Goal: Information Seeking & Learning: Learn about a topic

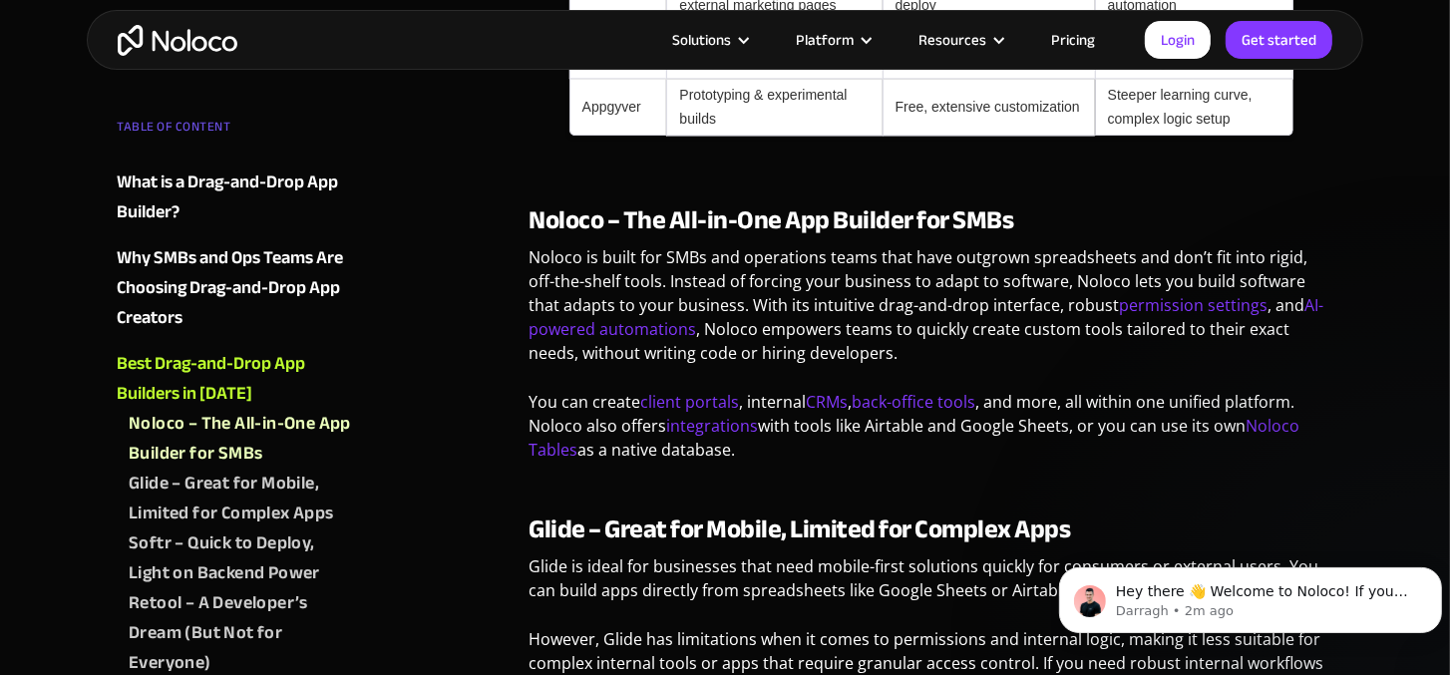
scroll to position [4021, 0]
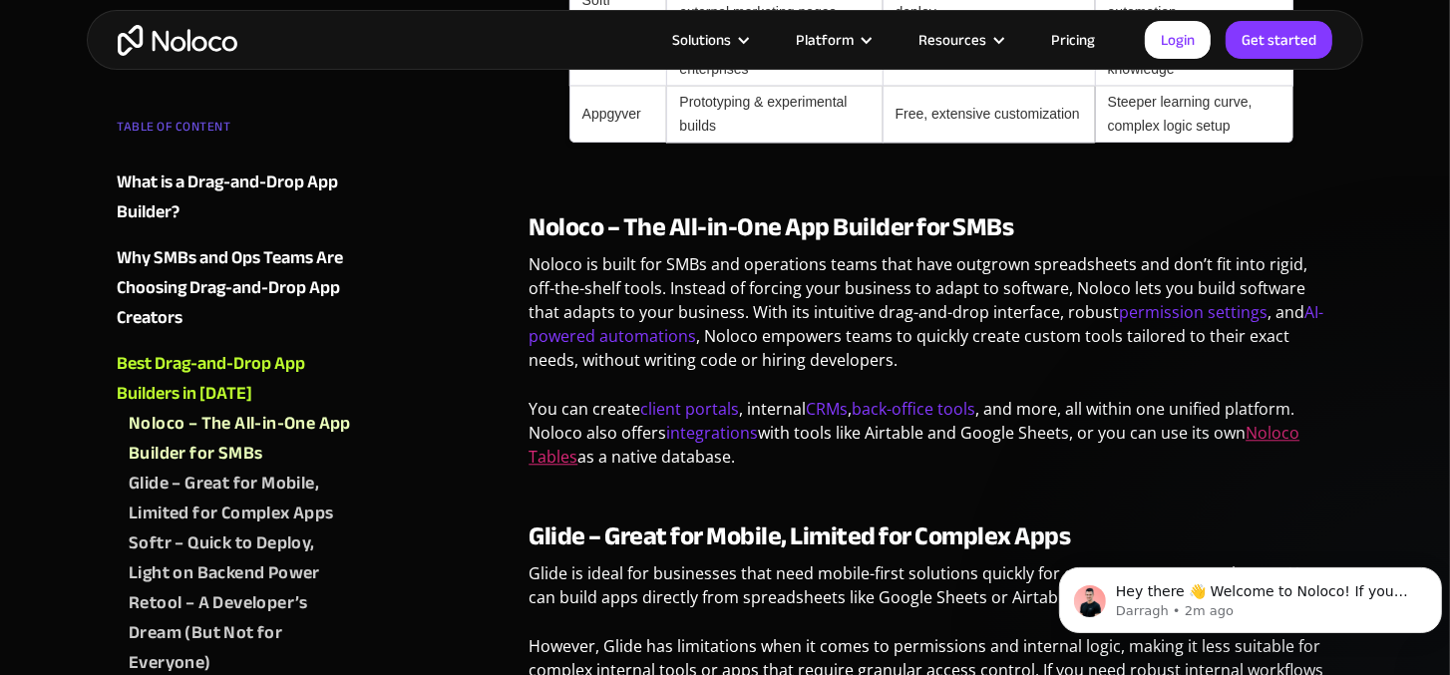
click at [1277, 430] on link "Noloco Tables" at bounding box center [913, 445] width 771 height 46
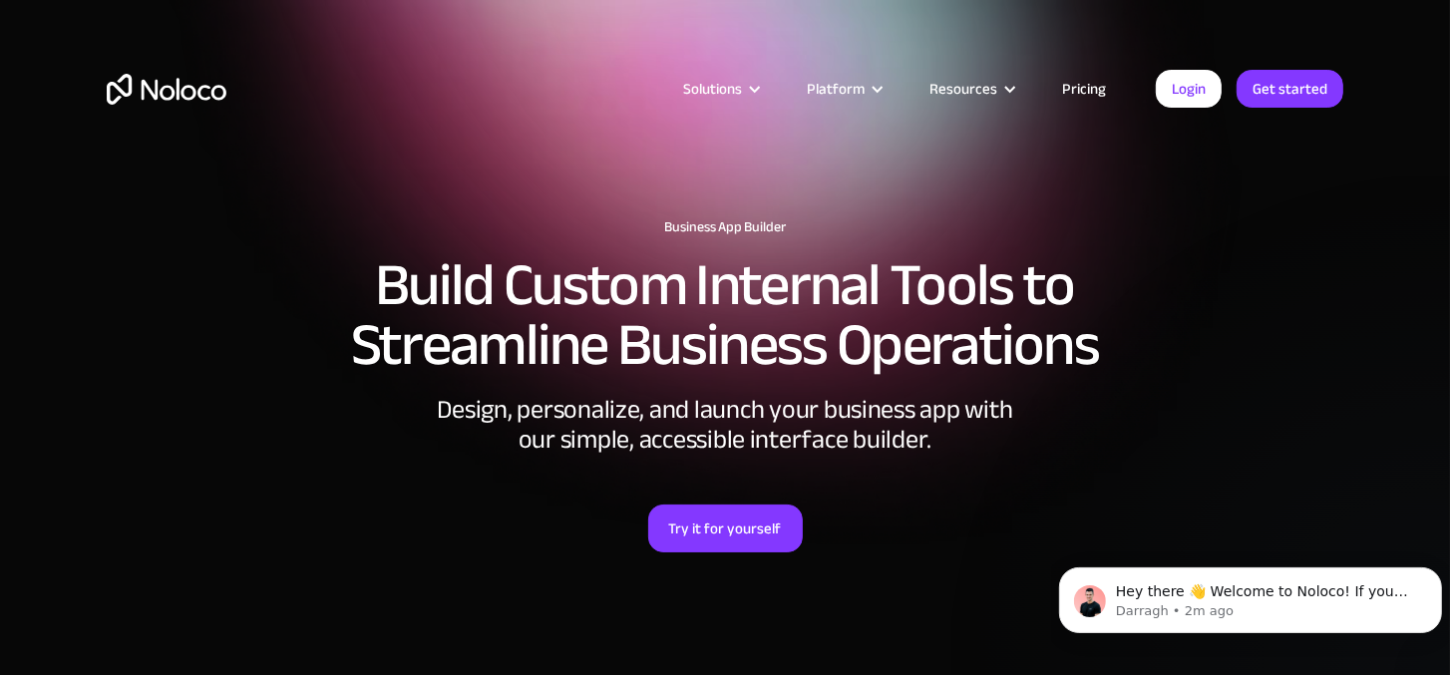
click at [1083, 84] on link "Pricing" at bounding box center [1084, 89] width 94 height 26
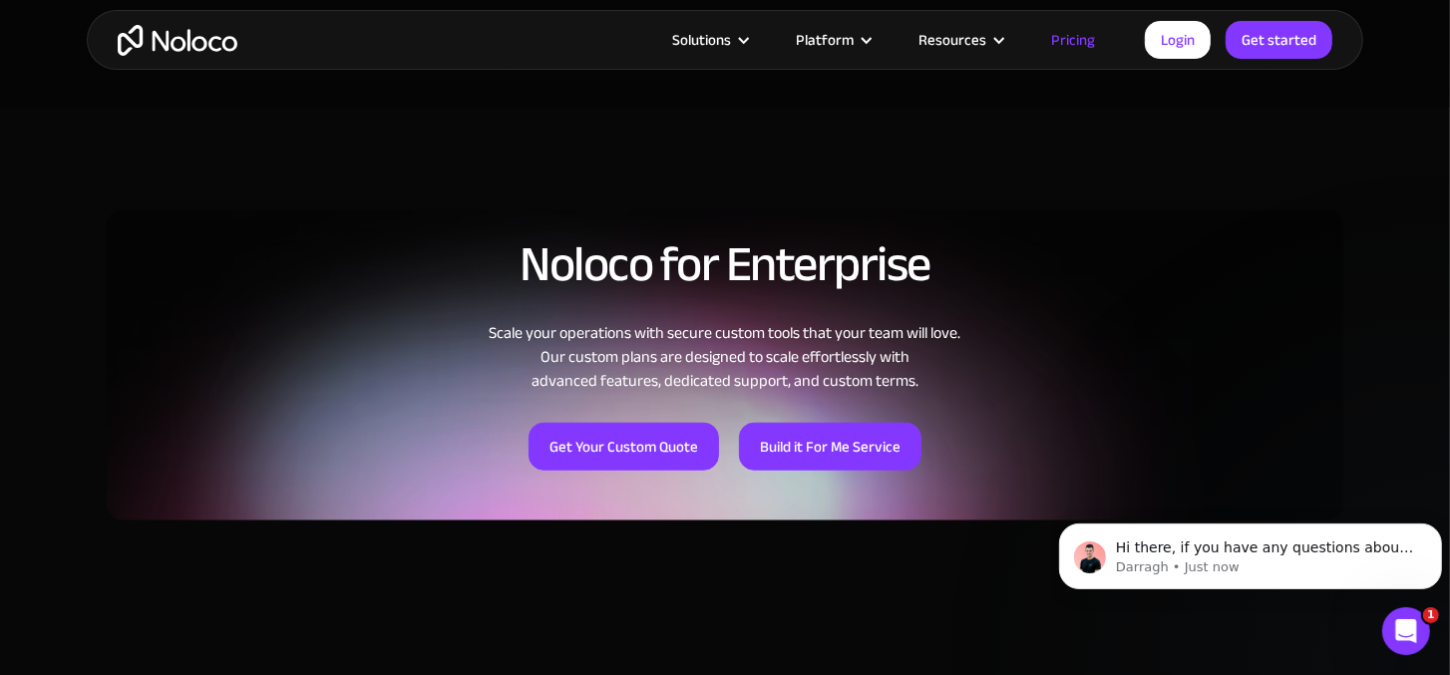
scroll to position [1426, 0]
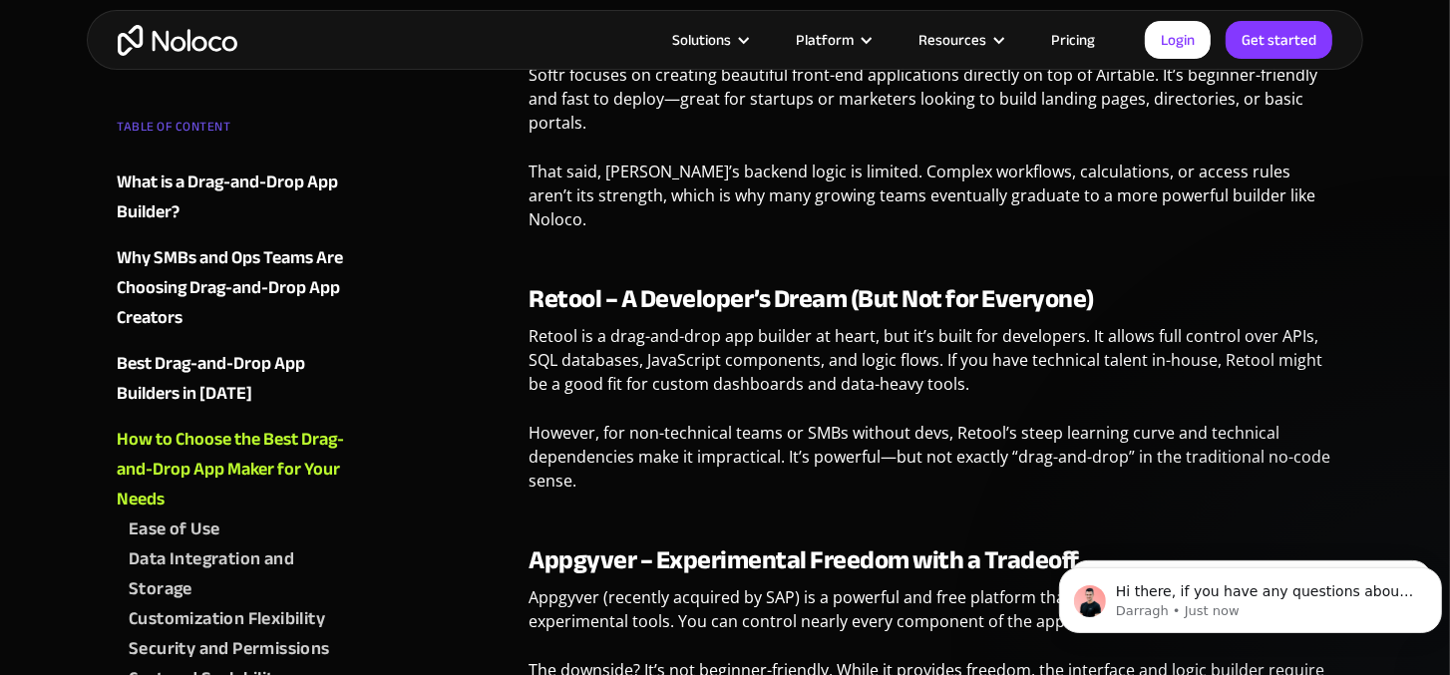
scroll to position [4758, 0]
